Goal: Task Accomplishment & Management: Use online tool/utility

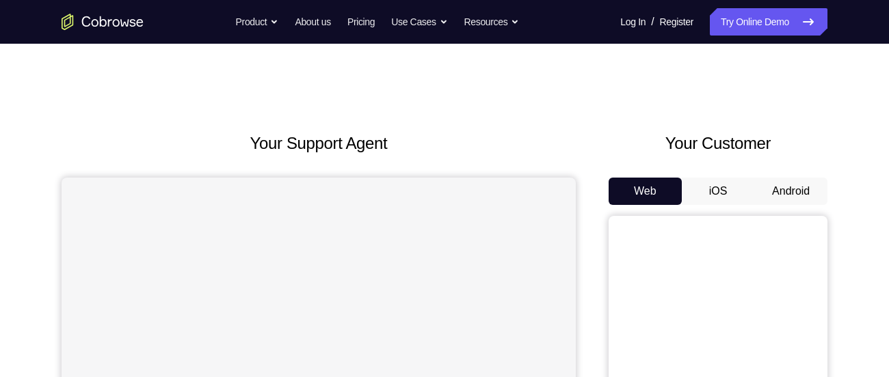
click at [802, 184] on button "Android" at bounding box center [790, 191] width 73 height 27
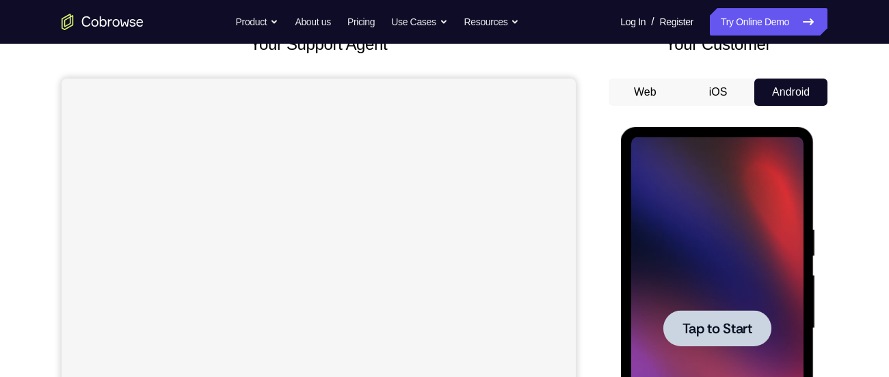
click at [675, 258] on div at bounding box center [716, 328] width 172 height 383
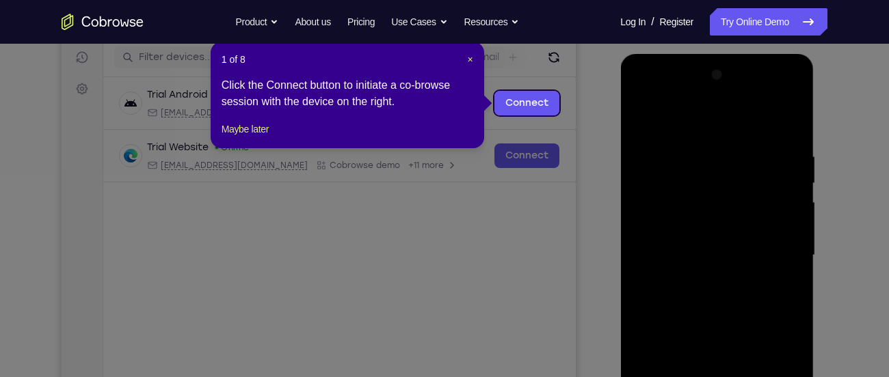
scroll to position [170, 0]
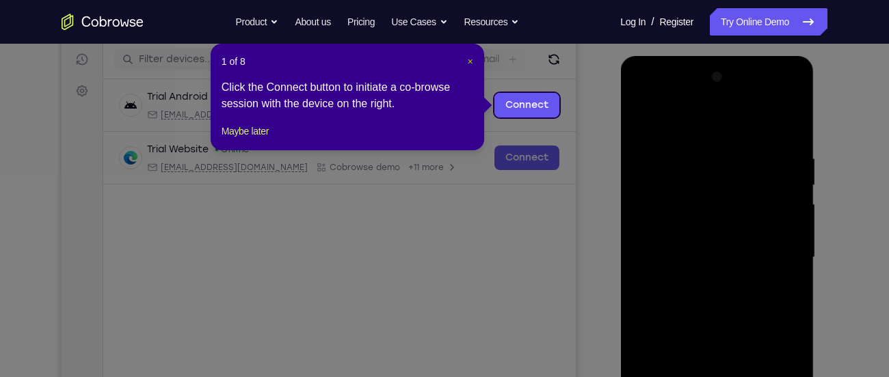
drag, startPoint x: 467, startPoint y: 64, endPoint x: 489, endPoint y: 111, distance: 52.3
click at [468, 64] on span "×" at bounding box center [470, 61] width 5 height 11
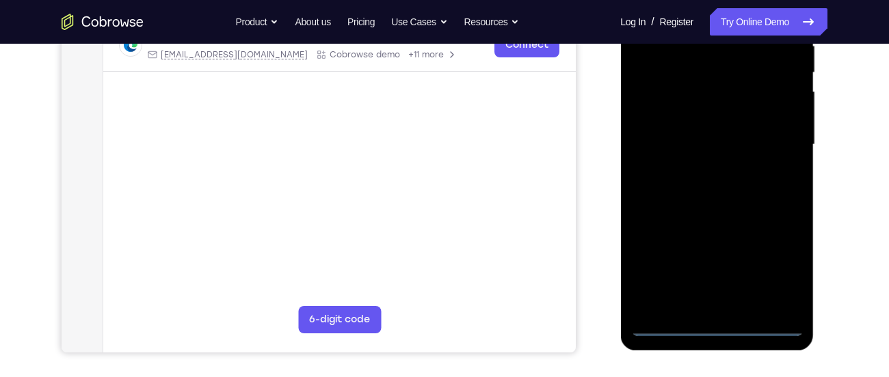
scroll to position [284, 0]
click at [712, 324] on div at bounding box center [716, 144] width 172 height 383
click at [714, 324] on div at bounding box center [716, 144] width 172 height 383
click at [786, 259] on div at bounding box center [716, 144] width 172 height 383
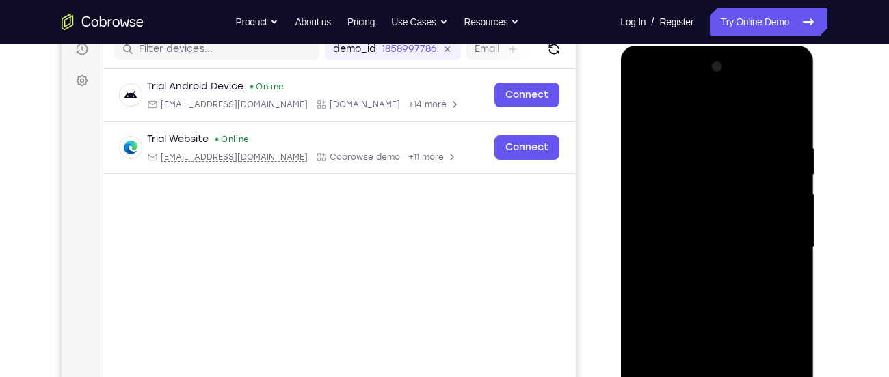
scroll to position [179, 0]
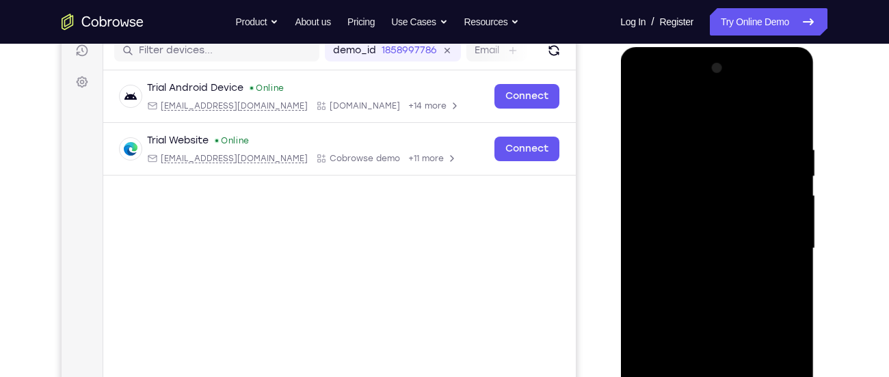
click at [683, 124] on div at bounding box center [716, 248] width 172 height 383
click at [664, 213] on div at bounding box center [716, 248] width 172 height 383
click at [692, 257] on div at bounding box center [716, 248] width 172 height 383
click at [686, 237] on div at bounding box center [716, 248] width 172 height 383
click at [686, 267] on div at bounding box center [716, 248] width 172 height 383
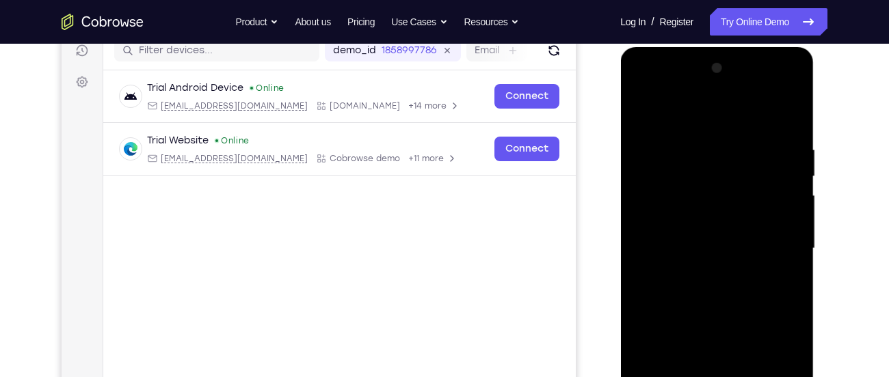
scroll to position [243, 0]
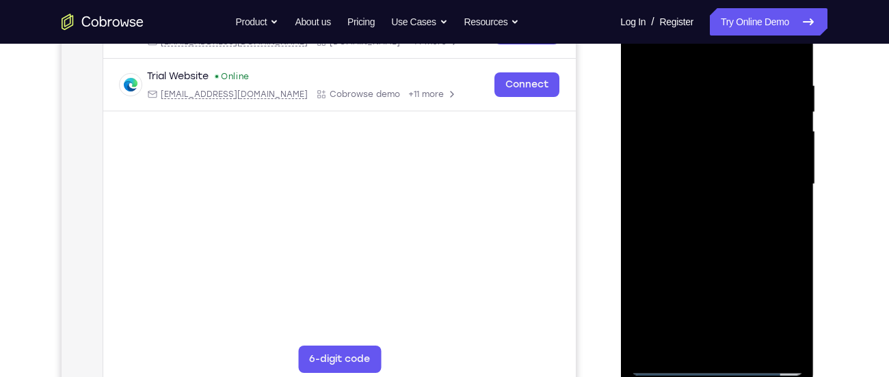
drag, startPoint x: 708, startPoint y: 273, endPoint x: 738, endPoint y: 190, distance: 88.4
click at [738, 190] on div at bounding box center [716, 184] width 172 height 383
click at [722, 334] on div at bounding box center [716, 184] width 172 height 383
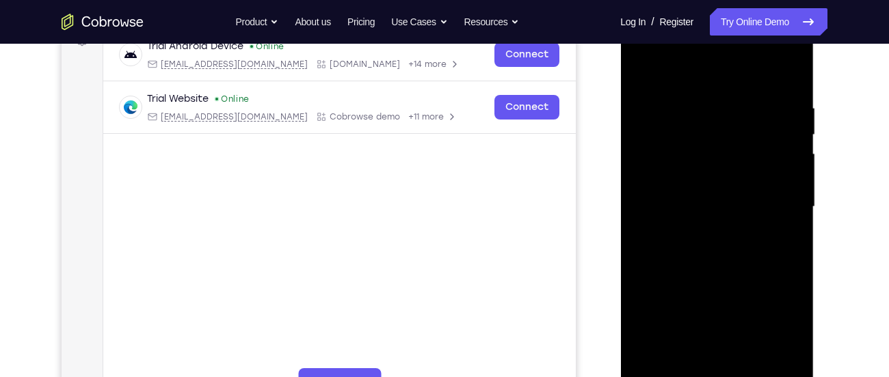
scroll to position [220, 0]
click at [770, 83] on div at bounding box center [716, 207] width 172 height 383
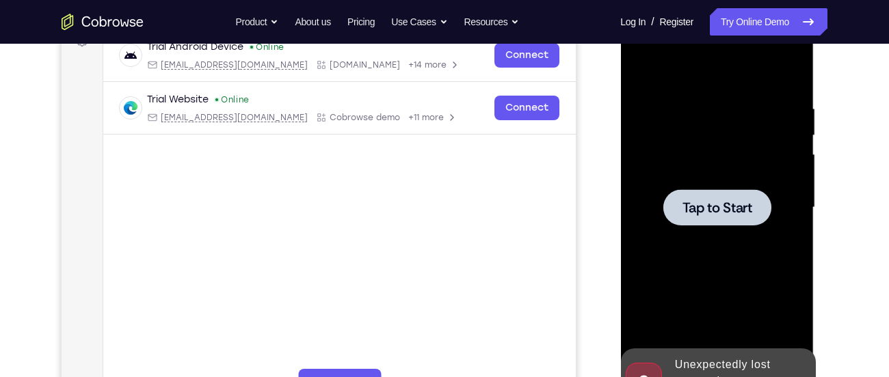
click at [742, 117] on div at bounding box center [716, 207] width 172 height 383
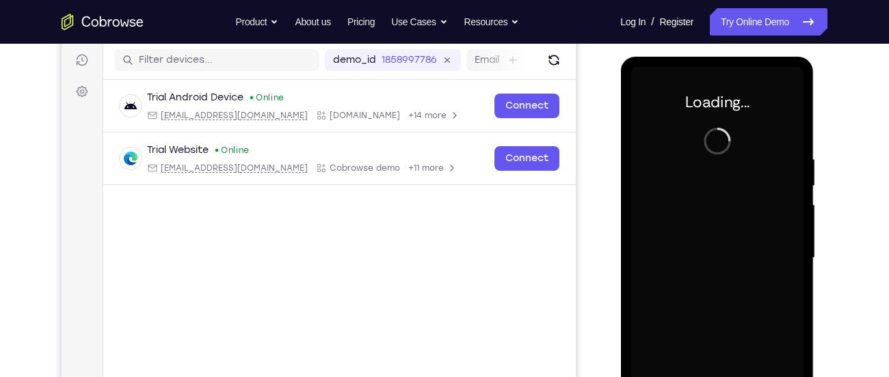
scroll to position [169, 0]
click at [564, 66] on button "Refresh" at bounding box center [554, 61] width 22 height 22
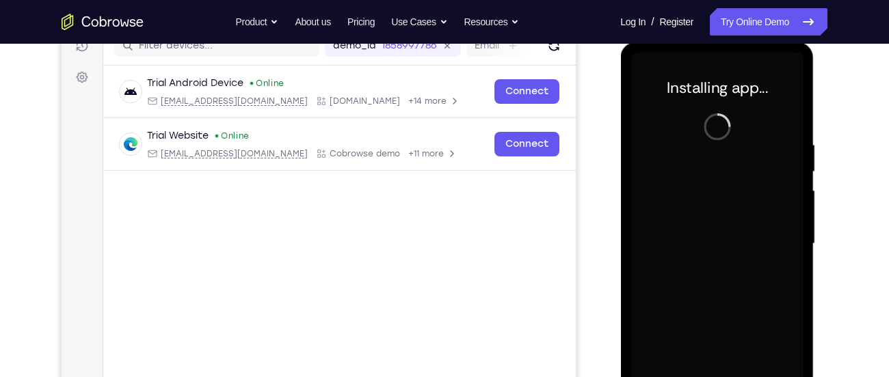
scroll to position [237, 0]
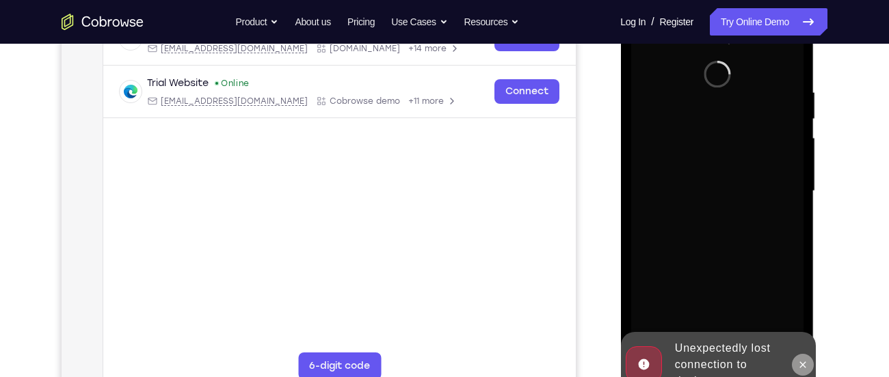
click at [802, 366] on icon at bounding box center [801, 365] width 11 height 11
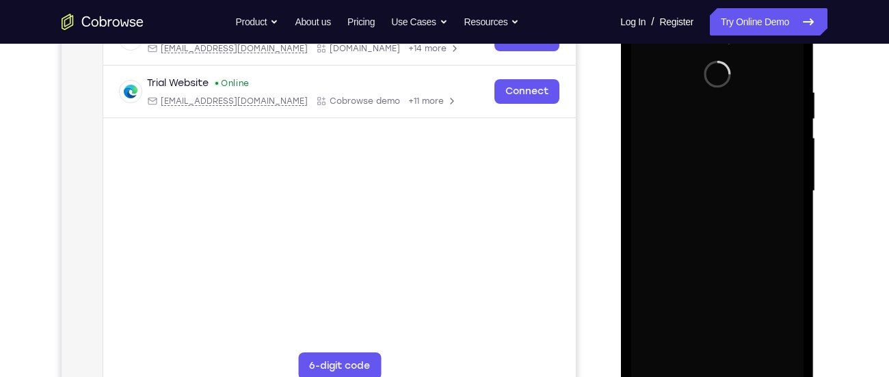
scroll to position [249, 0]
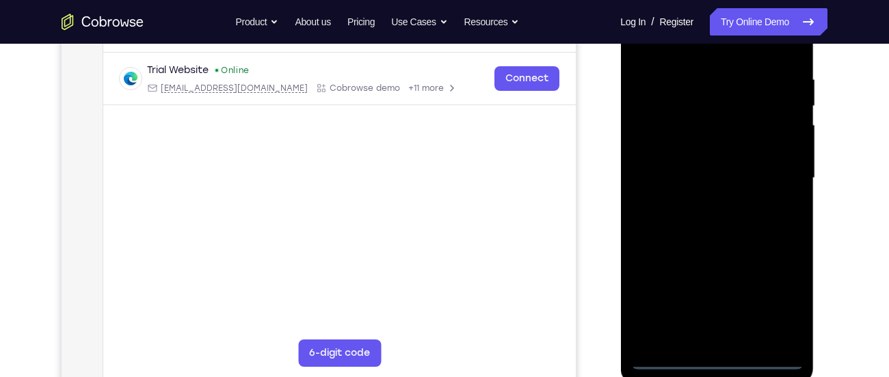
click at [719, 368] on div at bounding box center [716, 178] width 172 height 383
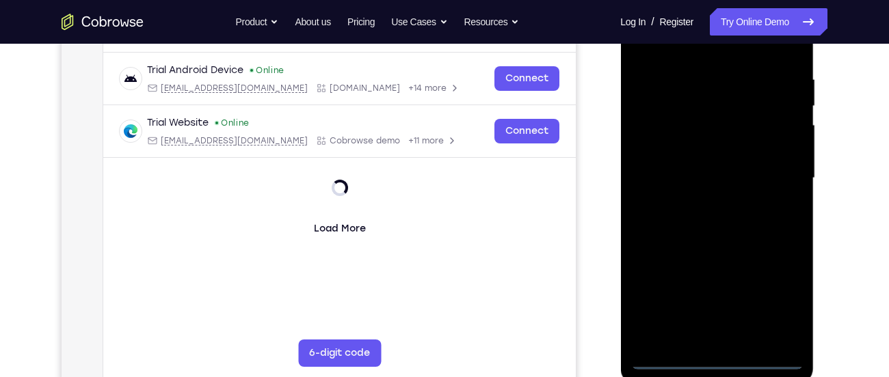
click at [776, 308] on div at bounding box center [716, 178] width 172 height 383
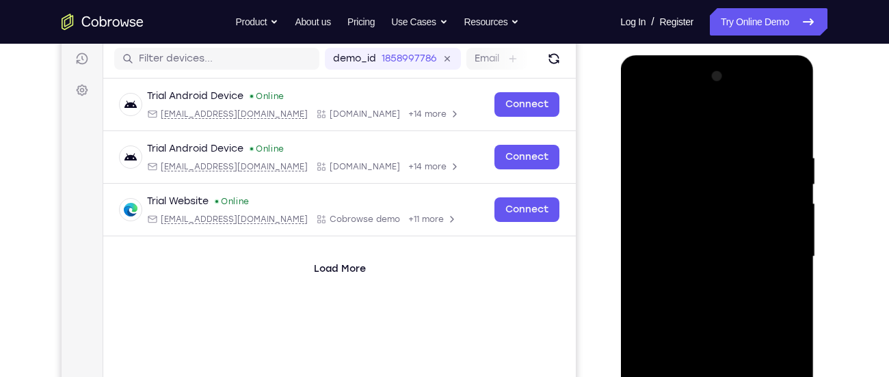
click at [684, 131] on div at bounding box center [716, 257] width 172 height 383
click at [659, 221] on div at bounding box center [716, 257] width 172 height 383
click at [673, 258] on div at bounding box center [716, 257] width 172 height 383
click at [673, 256] on div at bounding box center [716, 257] width 172 height 383
click at [681, 271] on div at bounding box center [716, 257] width 172 height 383
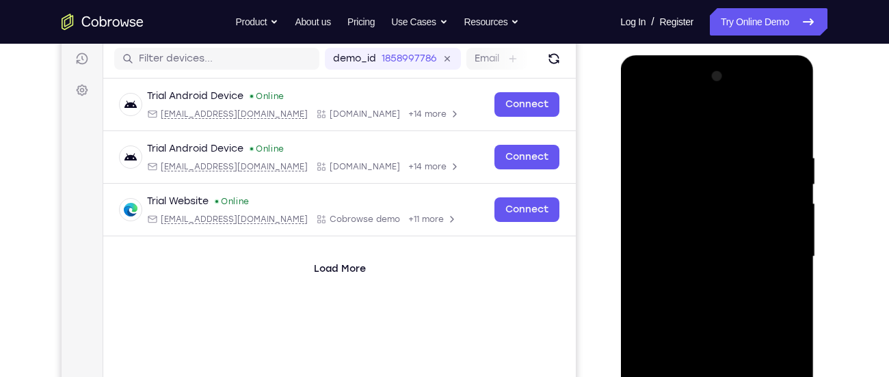
drag, startPoint x: 684, startPoint y: 130, endPoint x: 687, endPoint y: 114, distance: 16.1
click at [687, 114] on div at bounding box center [716, 257] width 172 height 383
drag, startPoint x: 705, startPoint y: 134, endPoint x: 720, endPoint y: 85, distance: 50.8
click at [720, 85] on div at bounding box center [716, 257] width 172 height 383
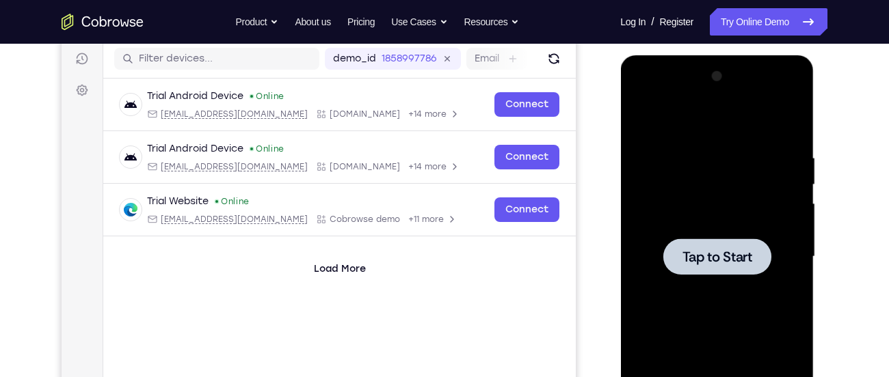
click at [716, 204] on div at bounding box center [716, 257] width 172 height 383
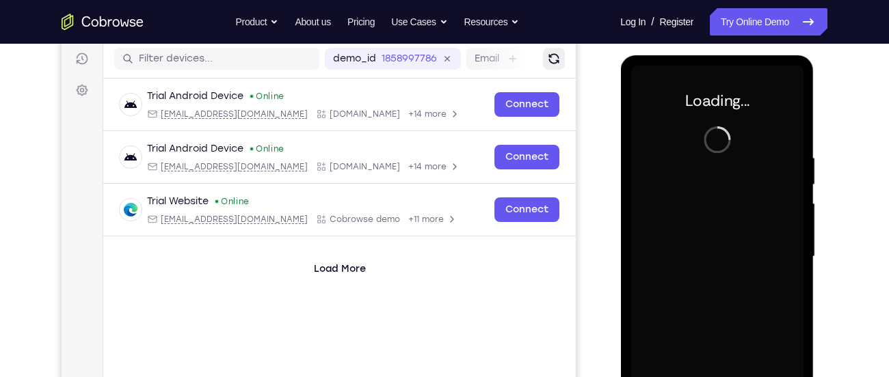
click at [549, 64] on icon "Refresh" at bounding box center [553, 58] width 14 height 14
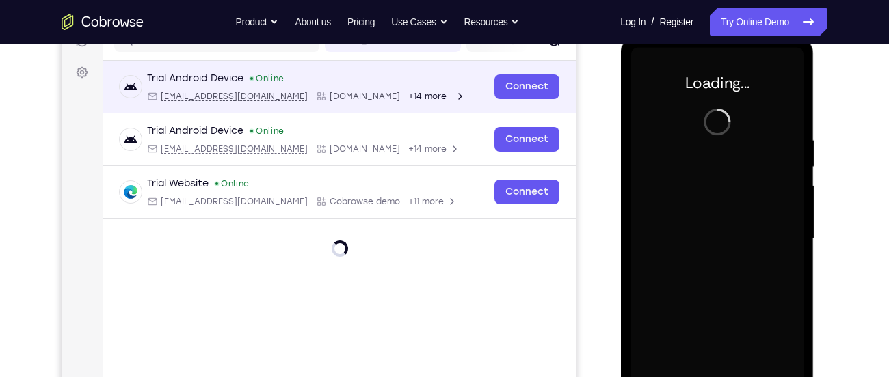
scroll to position [187, 0]
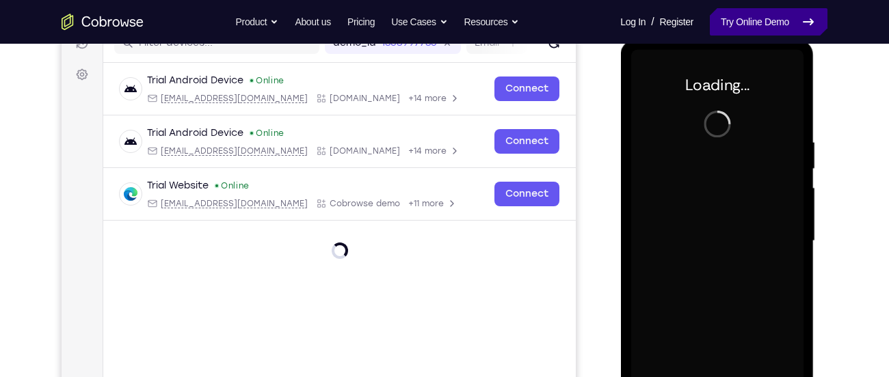
click at [729, 35] on link "Try Online Demo" at bounding box center [769, 21] width 118 height 27
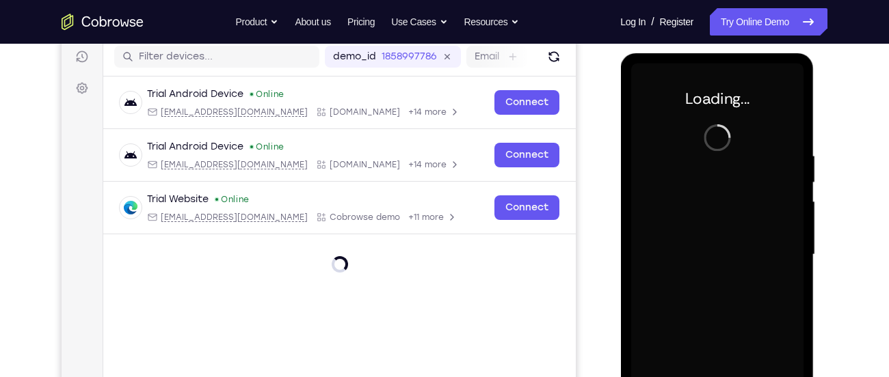
scroll to position [172, 0]
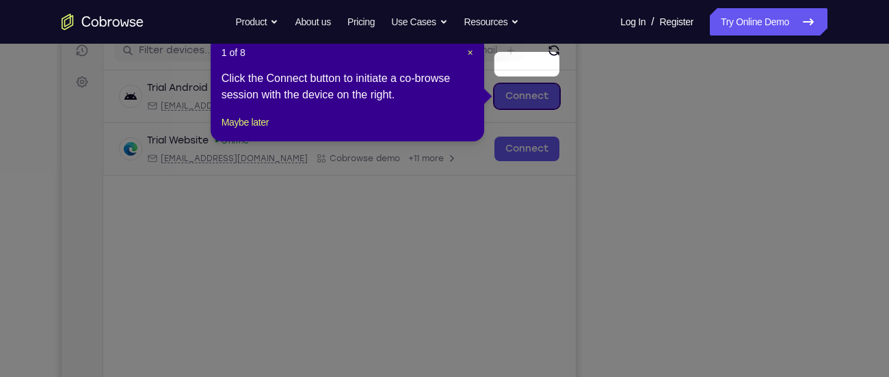
scroll to position [177, 0]
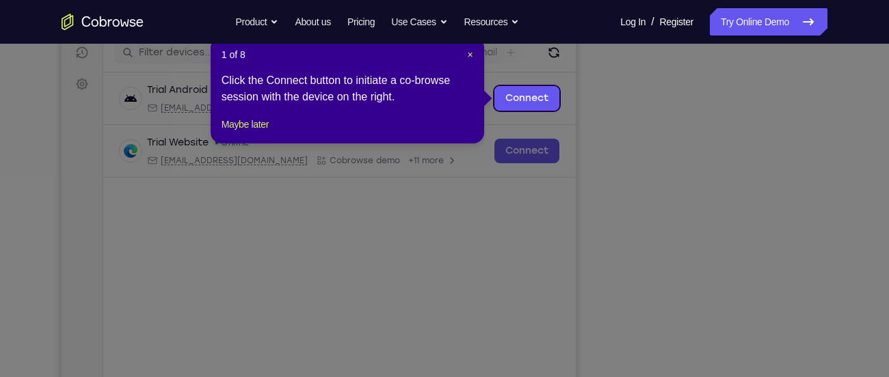
drag, startPoint x: 466, startPoint y: 53, endPoint x: 715, endPoint y: 136, distance: 262.4
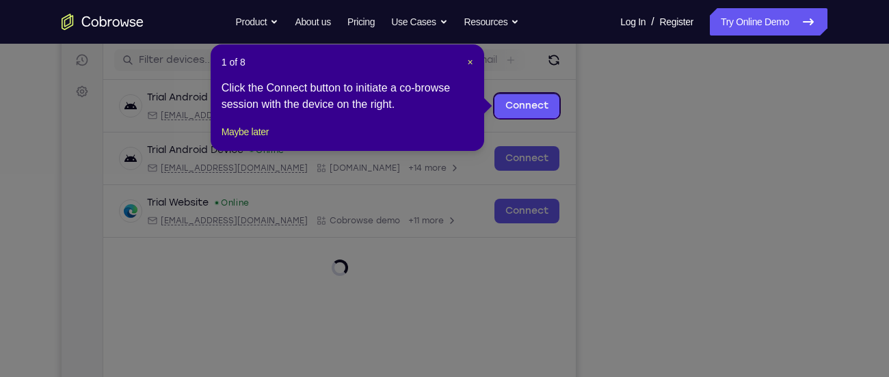
scroll to position [168, 0]
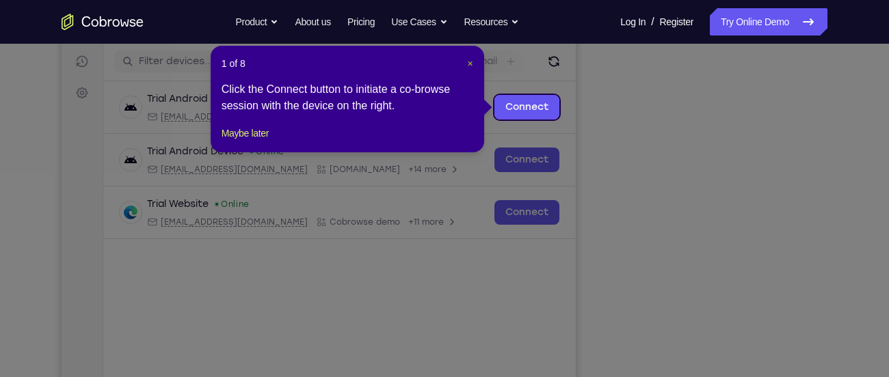
click at [472, 64] on span "×" at bounding box center [470, 63] width 5 height 11
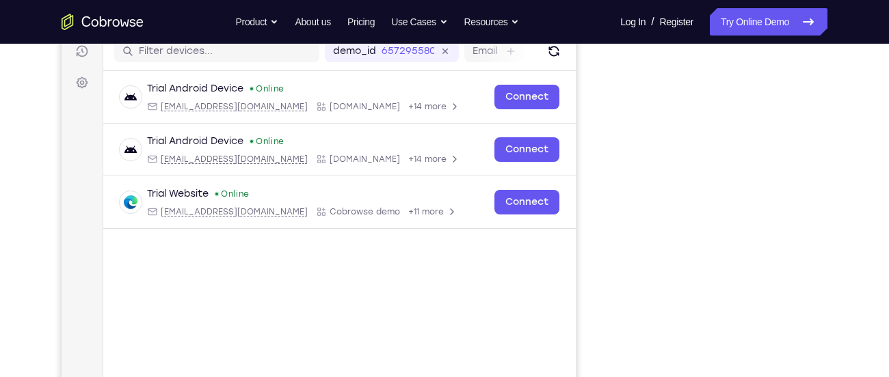
scroll to position [173, 0]
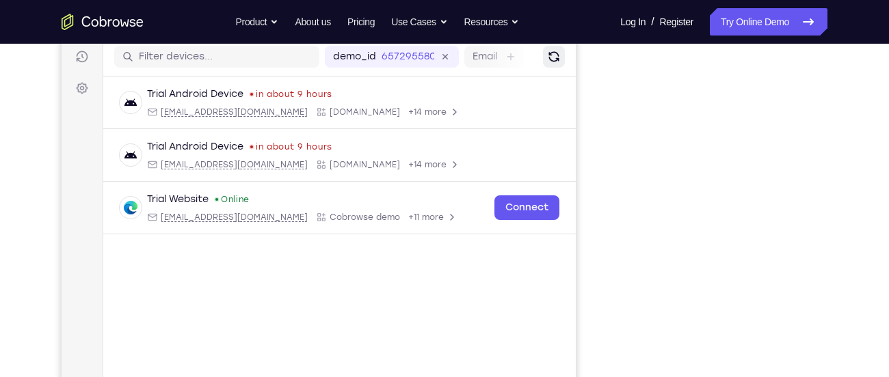
click at [552, 58] on icon "Refresh" at bounding box center [553, 56] width 15 height 15
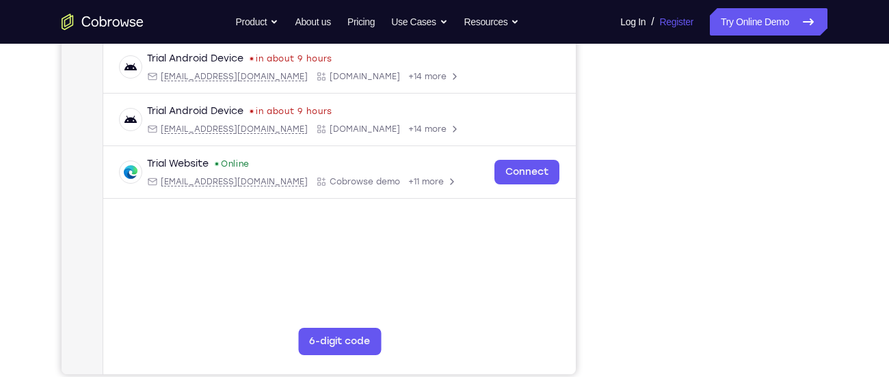
scroll to position [262, 0]
